Goal: Transaction & Acquisition: Purchase product/service

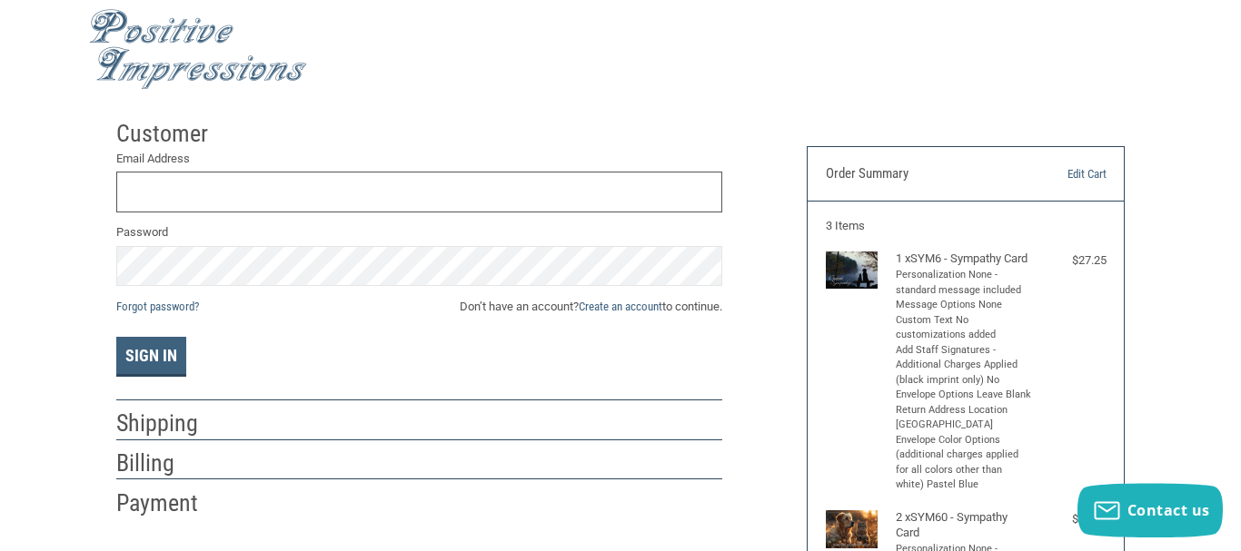
scroll to position [13, 0]
type input "W"
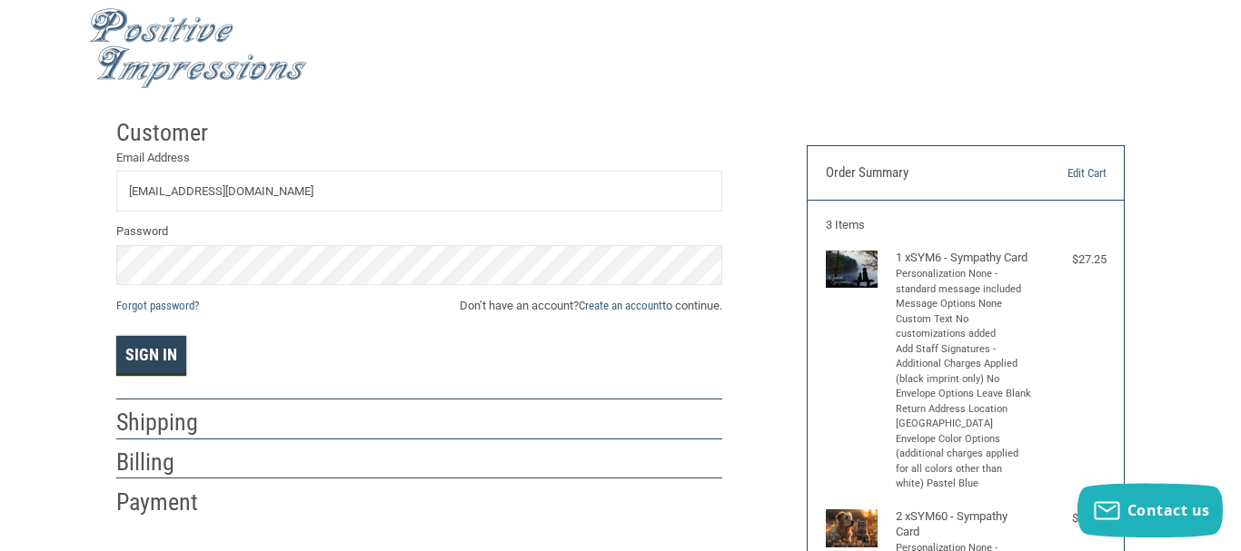
click at [170, 366] on button "Sign In" at bounding box center [151, 356] width 70 height 40
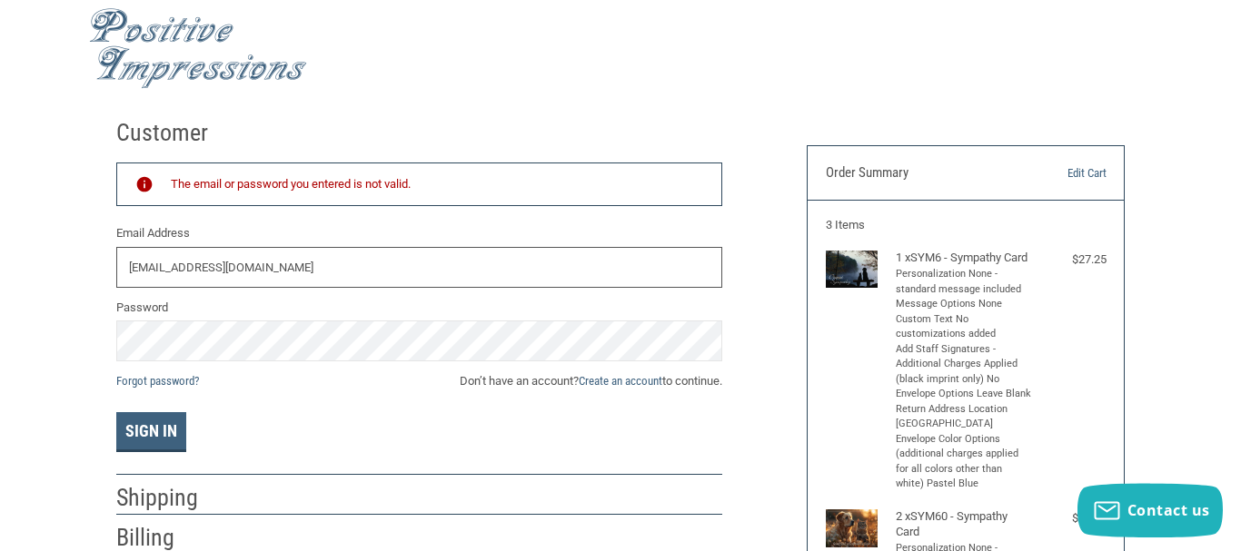
click at [372, 263] on input "[EMAIL_ADDRESS][DOMAIN_NAME]" at bounding box center [419, 267] width 606 height 41
type input "W"
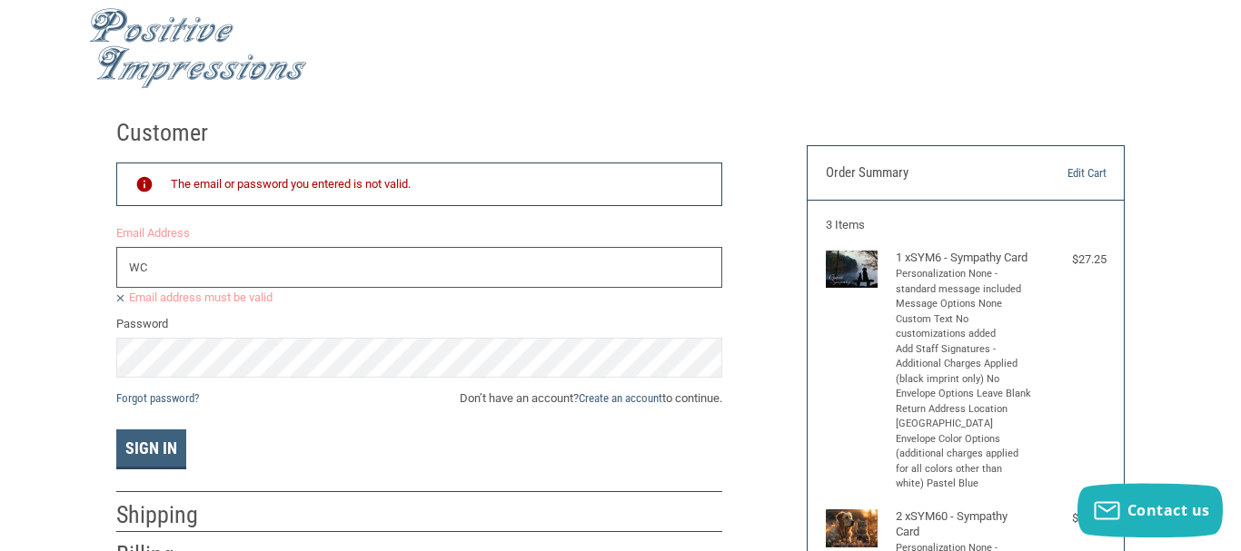
type input "W"
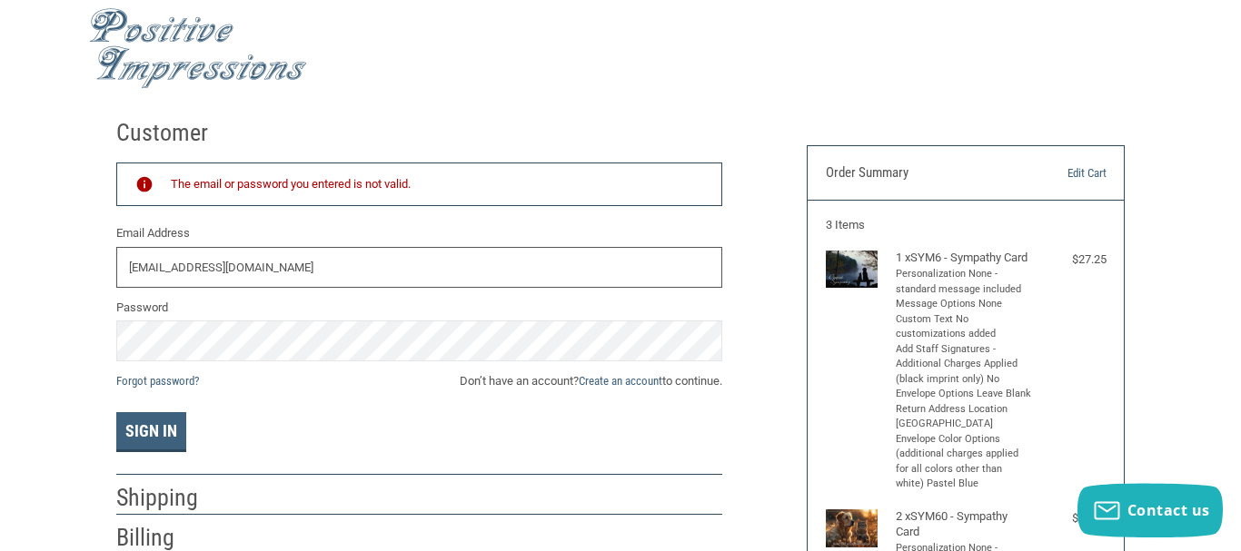
type input "[EMAIL_ADDRESS][DOMAIN_NAME]"
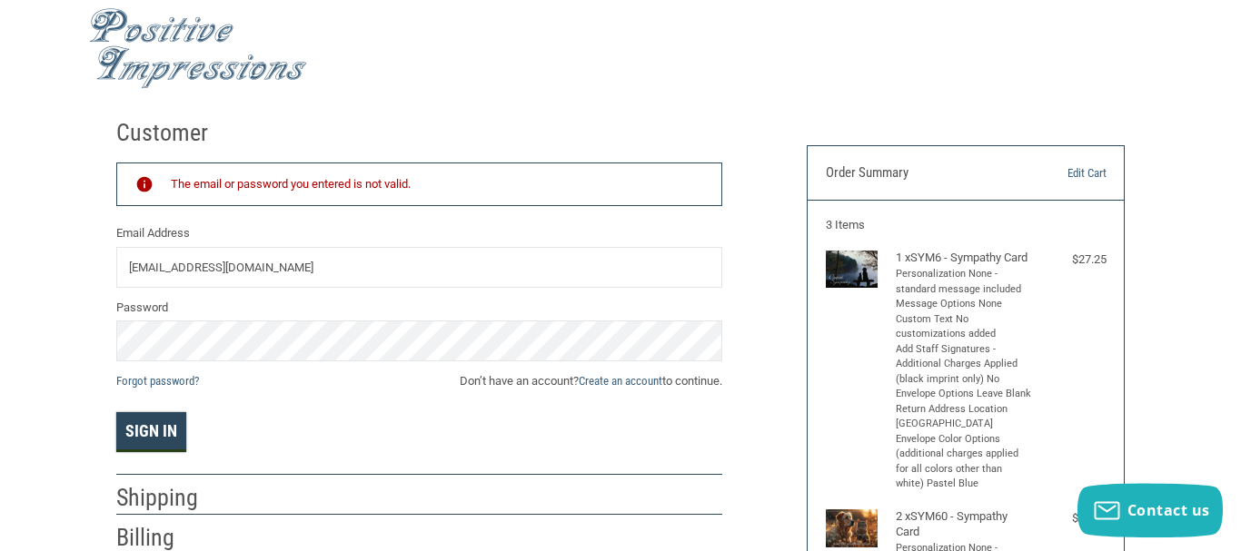
click at [159, 437] on button "Sign In" at bounding box center [151, 432] width 70 height 40
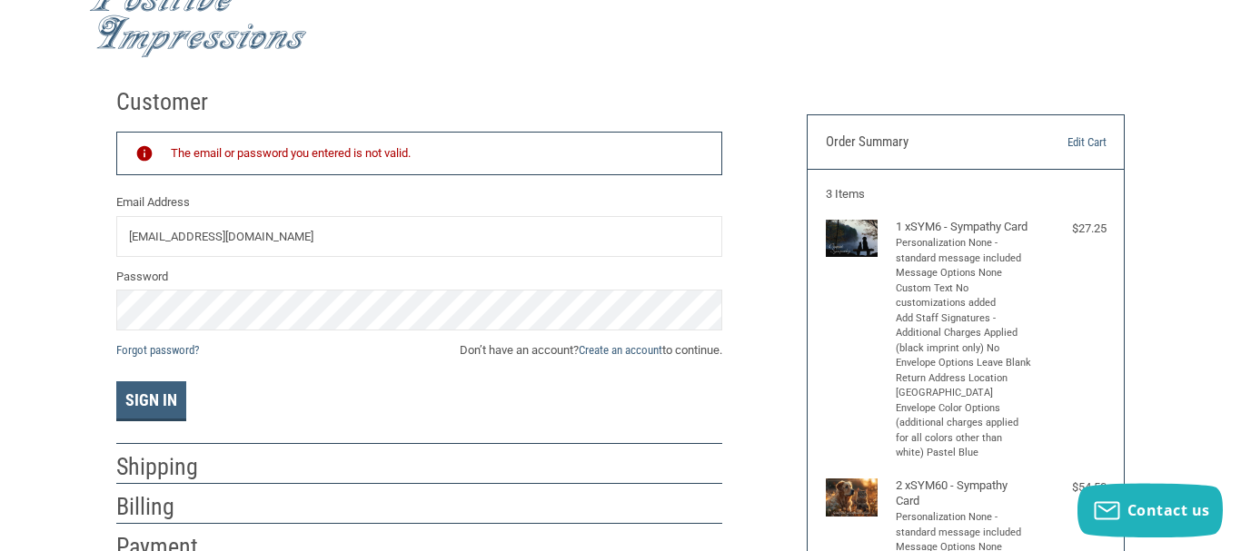
scroll to position [0, 0]
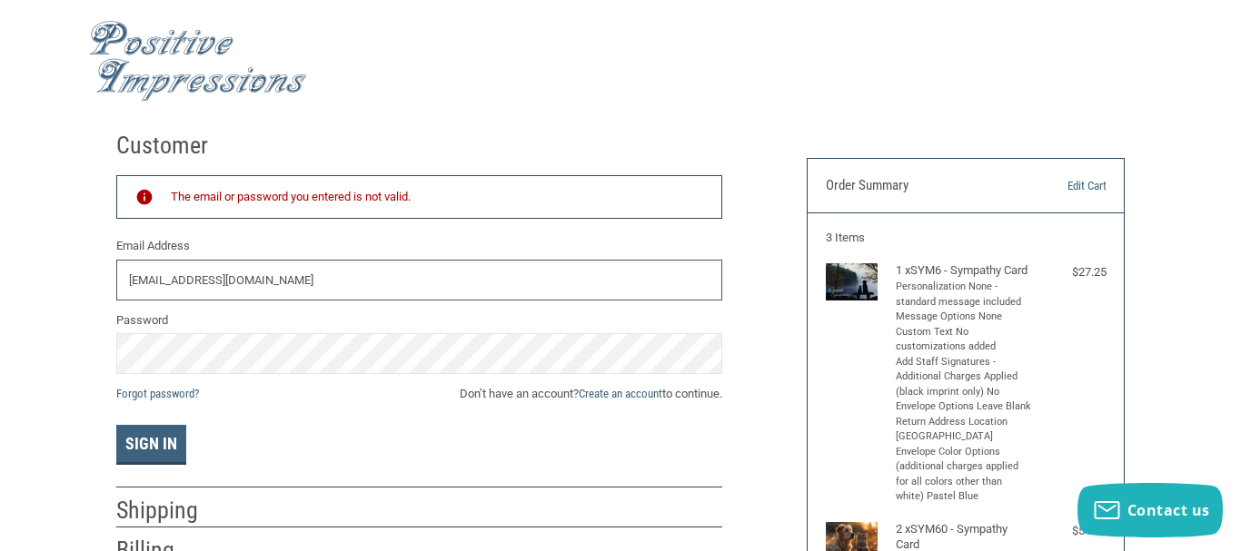
click at [320, 283] on input "[EMAIL_ADDRESS][DOMAIN_NAME]" at bounding box center [419, 280] width 606 height 41
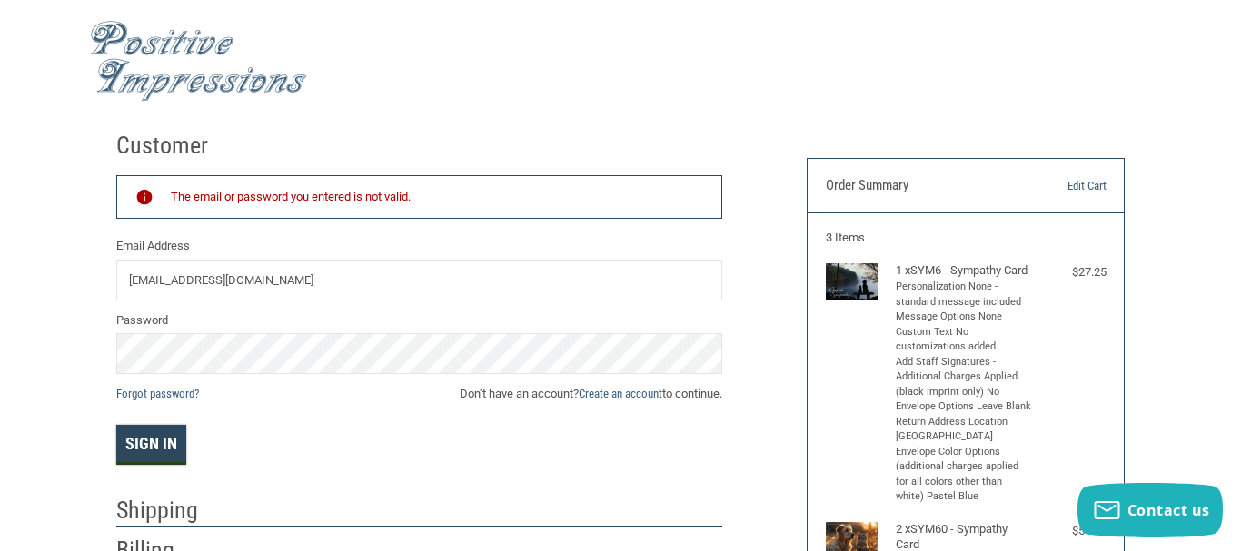
click at [167, 450] on button "Sign In" at bounding box center [151, 445] width 70 height 40
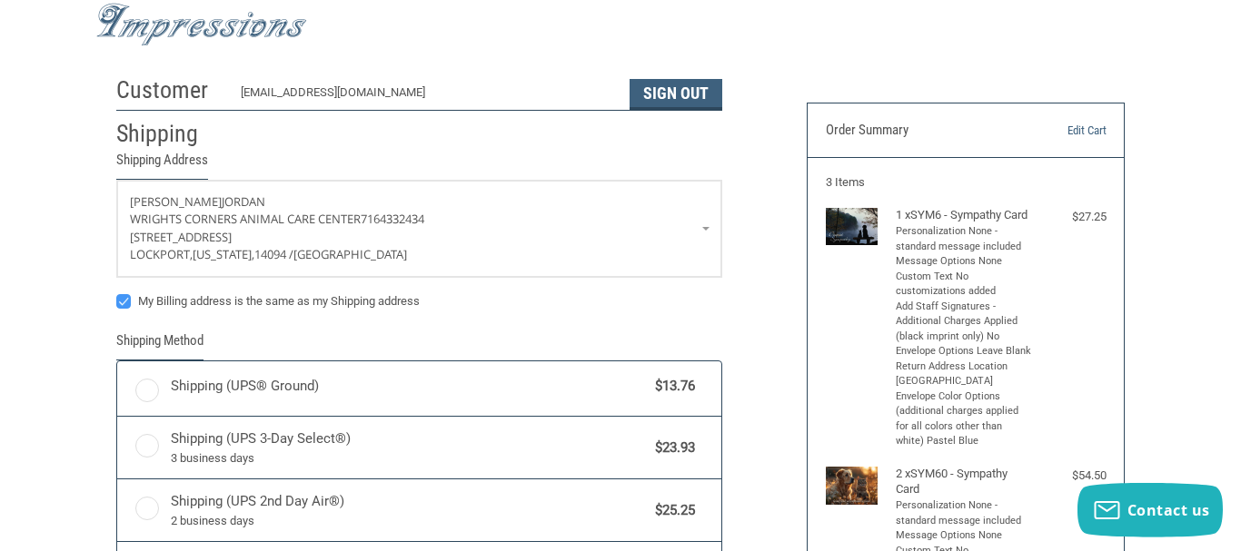
scroll to position [56, 0]
radio input "true"
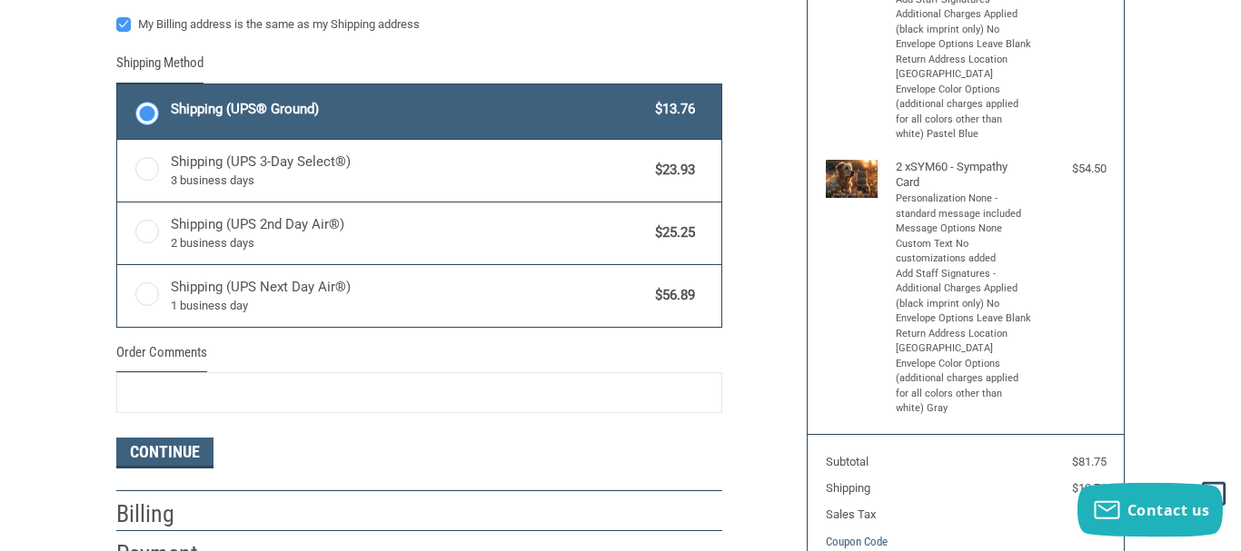
scroll to position [371, 0]
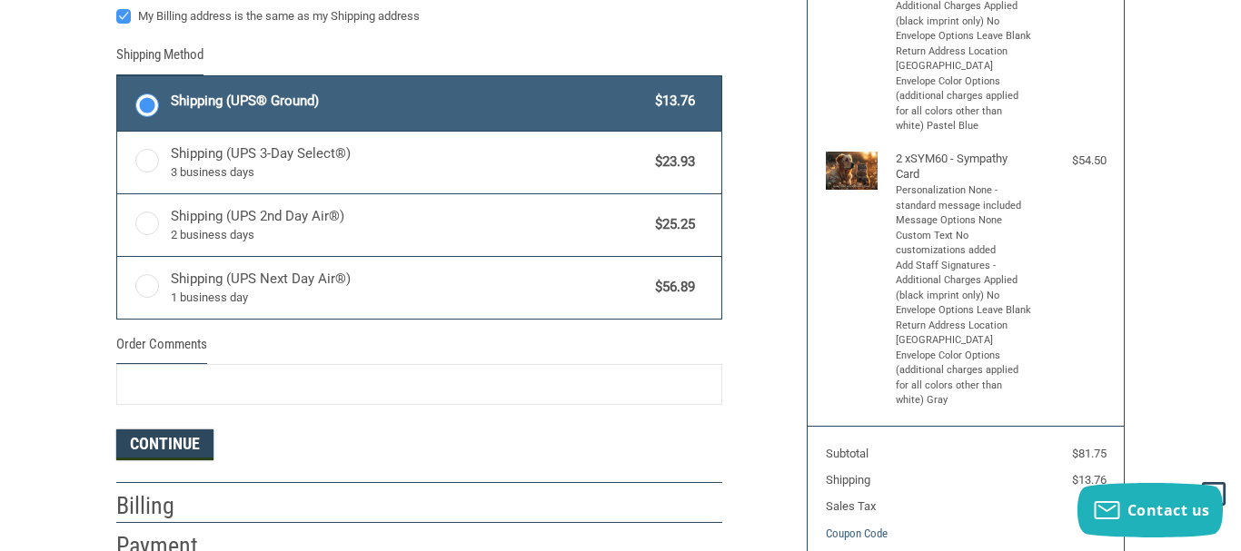
click at [172, 444] on button "Continue" at bounding box center [164, 445] width 97 height 31
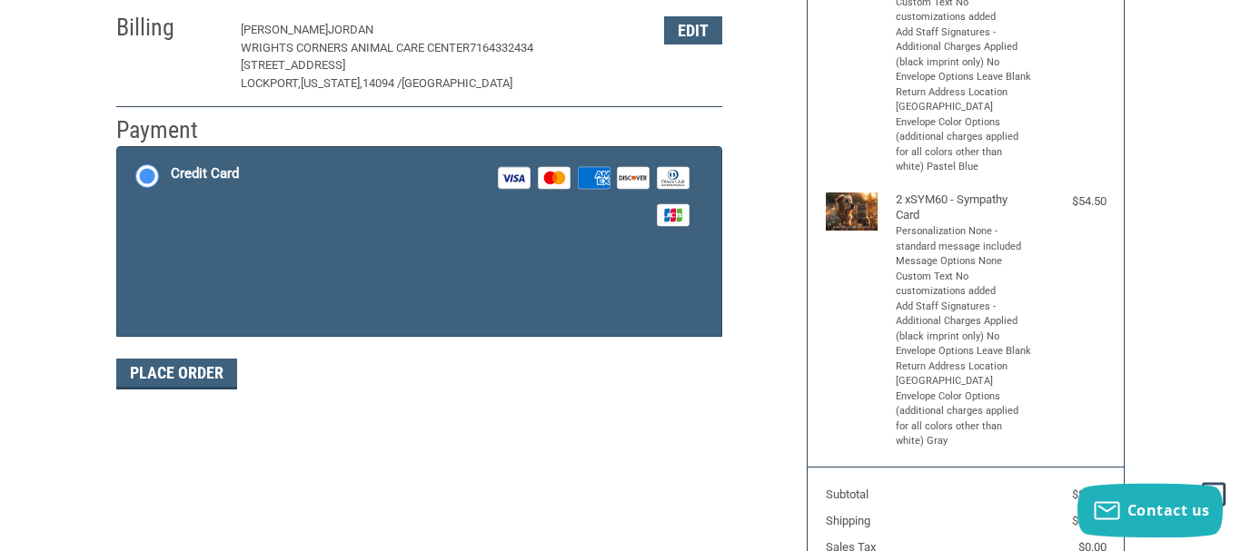
scroll to position [328, 0]
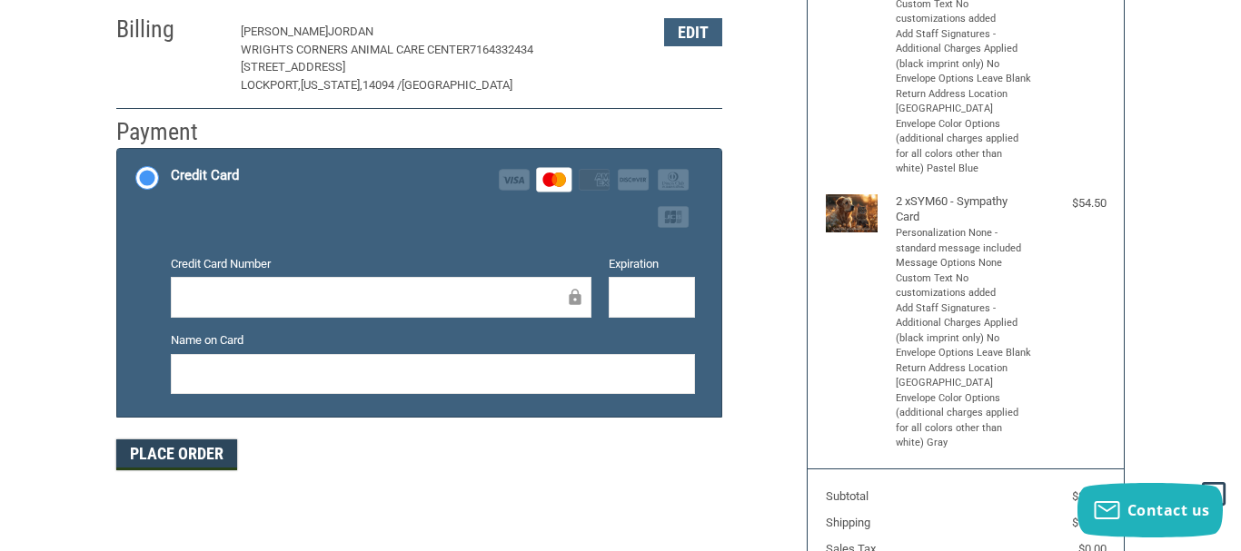
click at [211, 448] on button "Place Order" at bounding box center [176, 455] width 121 height 31
click at [174, 460] on button "Place Order" at bounding box center [176, 455] width 121 height 31
